Goal: Task Accomplishment & Management: Manage account settings

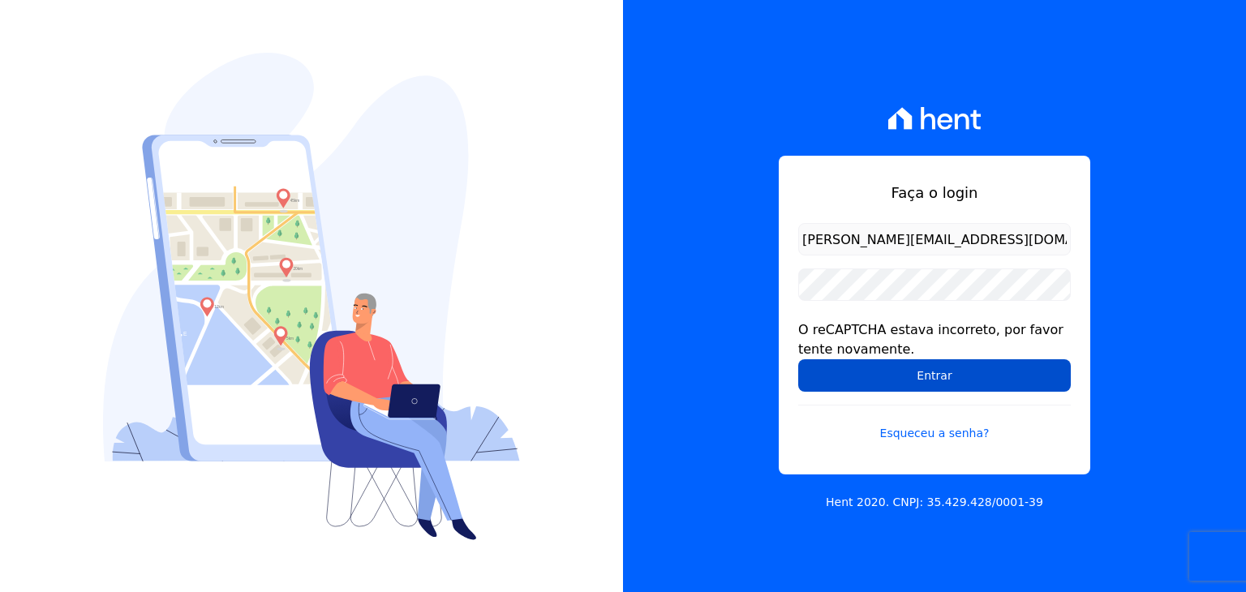
click at [927, 379] on input "Entrar" at bounding box center [934, 375] width 273 height 32
